Goal: Information Seeking & Learning: Learn about a topic

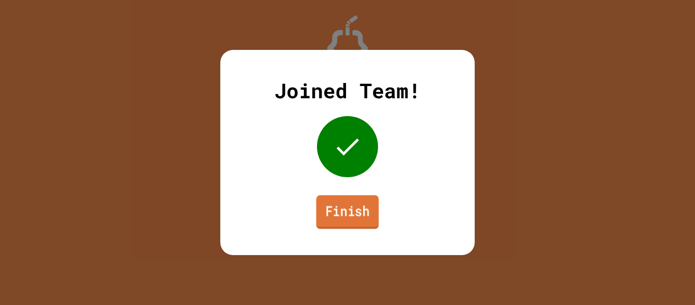
click at [330, 206] on link "Finish" at bounding box center [347, 212] width 63 height 34
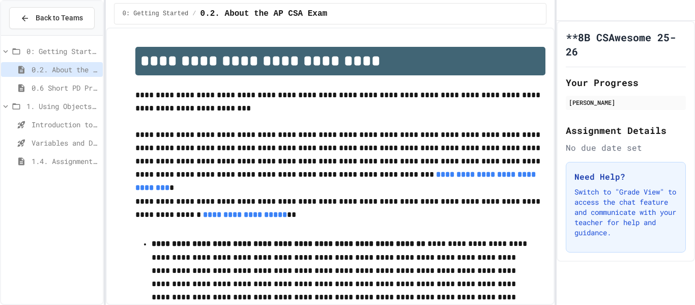
click at [47, 159] on span "1.4. Assignment and Input" at bounding box center [65, 161] width 67 height 11
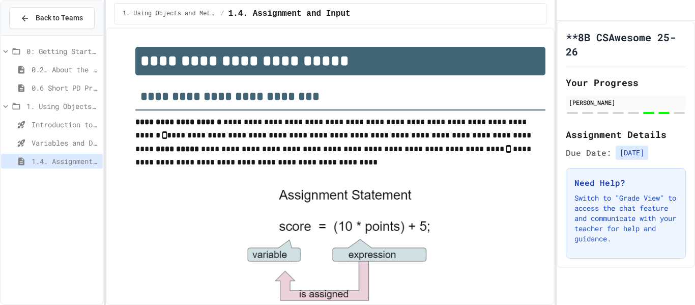
click at [74, 139] on span "Variables and Data Types - Quiz" at bounding box center [65, 142] width 67 height 11
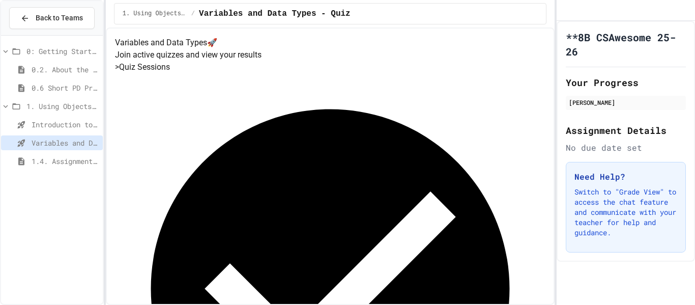
click at [64, 160] on span "1.4. Assignment and Input" at bounding box center [65, 161] width 67 height 11
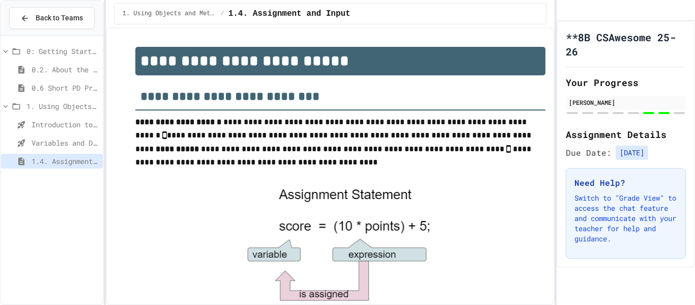
click at [22, 141] on icon at bounding box center [21, 142] width 12 height 9
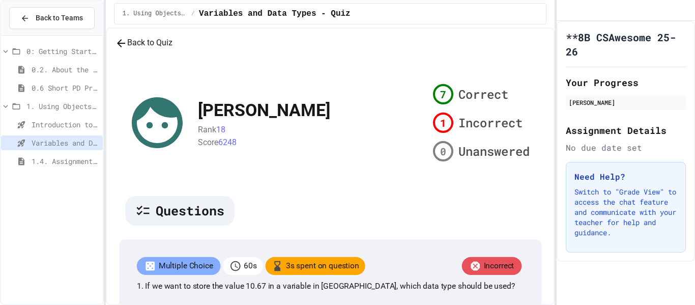
click at [44, 159] on span "1.4. Assignment and Input" at bounding box center [65, 161] width 67 height 11
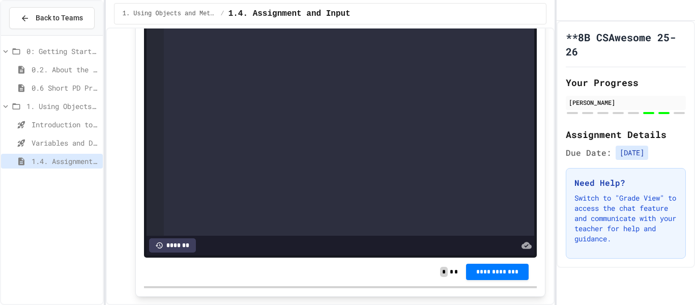
scroll to position [3464, 0]
